Goal: Transaction & Acquisition: Subscribe to service/newsletter

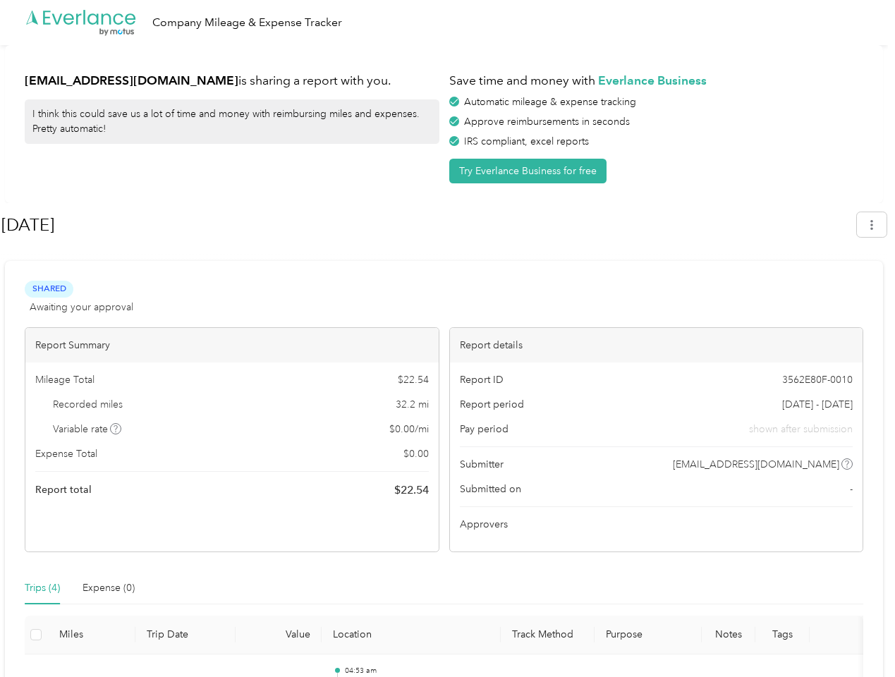
click at [450, 338] on div "Report details" at bounding box center [656, 345] width 413 height 35
click at [447, 23] on div ".cls-1 { fill: #00adee; } .cls-2 { fill: #fff; } .cls-3 { fill: #707372; } .cls…" at bounding box center [444, 22] width 888 height 45
click at [530, 171] on button "Try Everlance Business for free" at bounding box center [527, 171] width 157 height 25
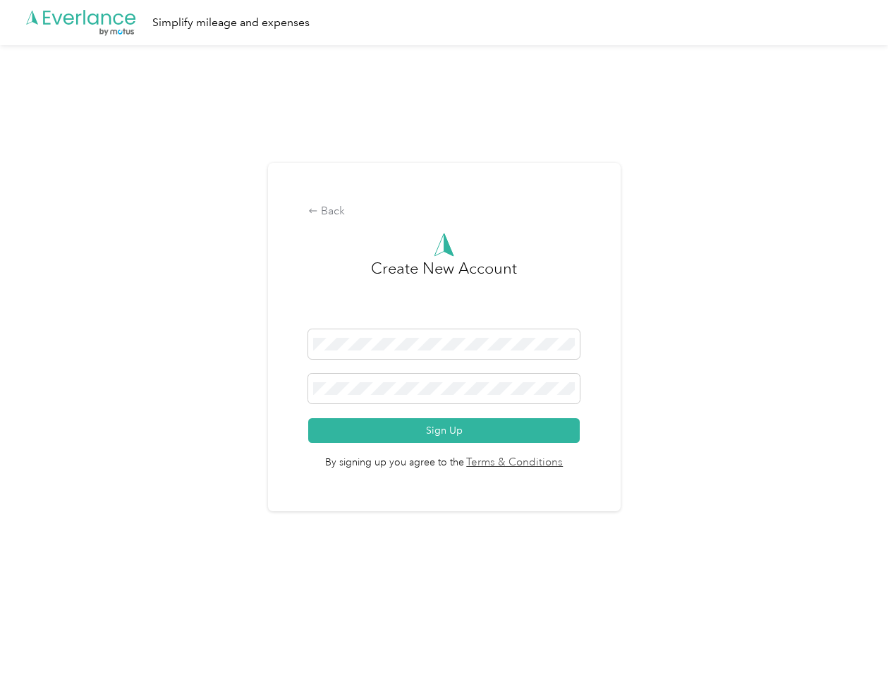
click at [428, 225] on div "Back Create New Account Sign Up By signing up you agree to the Terms & Conditio…" at bounding box center [444, 337] width 353 height 349
click at [878, 224] on div "Back Create New Account Sign Up By signing up you agree to the Terms & Conditio…" at bounding box center [444, 343] width 888 height 596
